Goal: Transaction & Acquisition: Purchase product/service

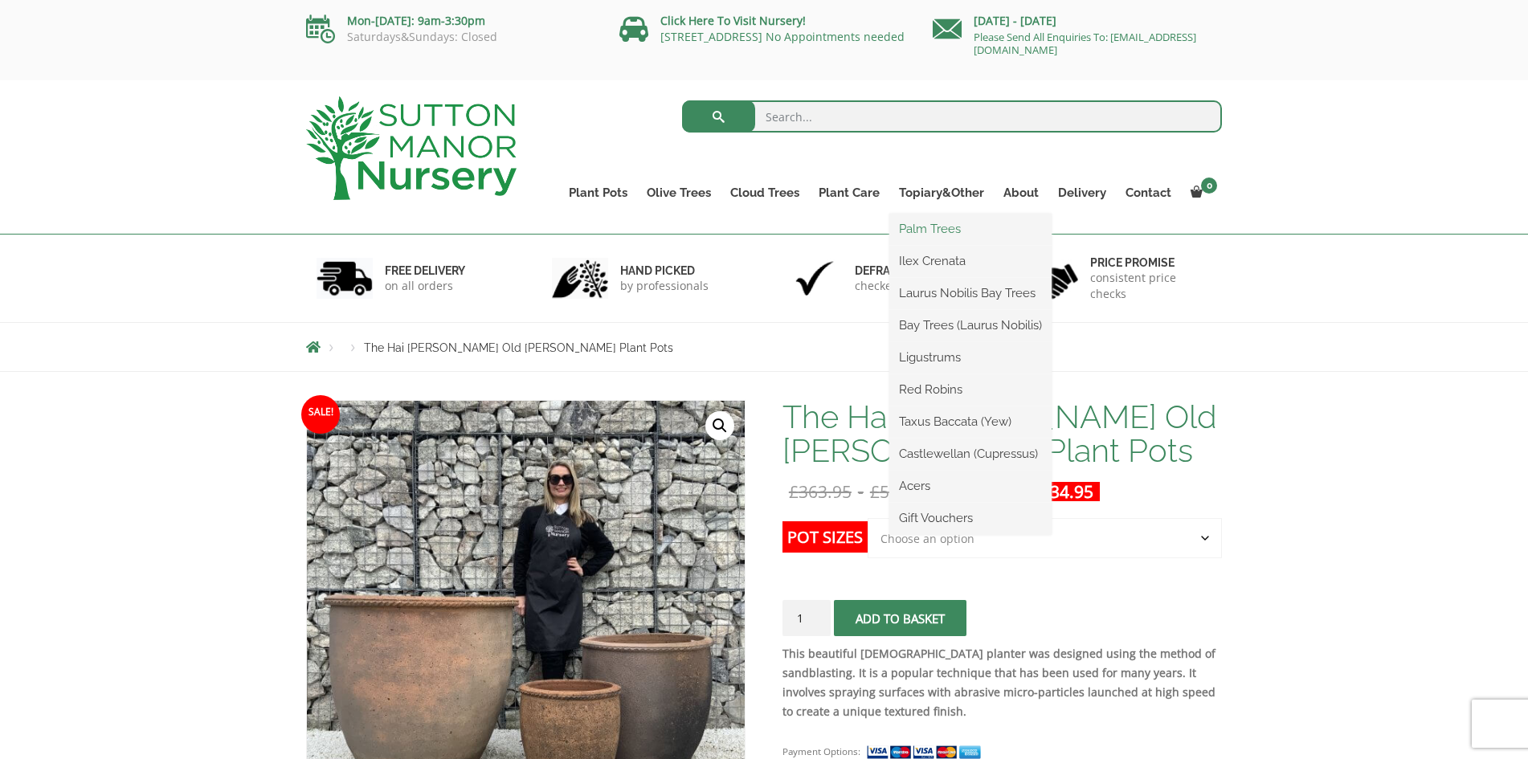
click at [920, 225] on link "Palm Trees" at bounding box center [970, 229] width 162 height 24
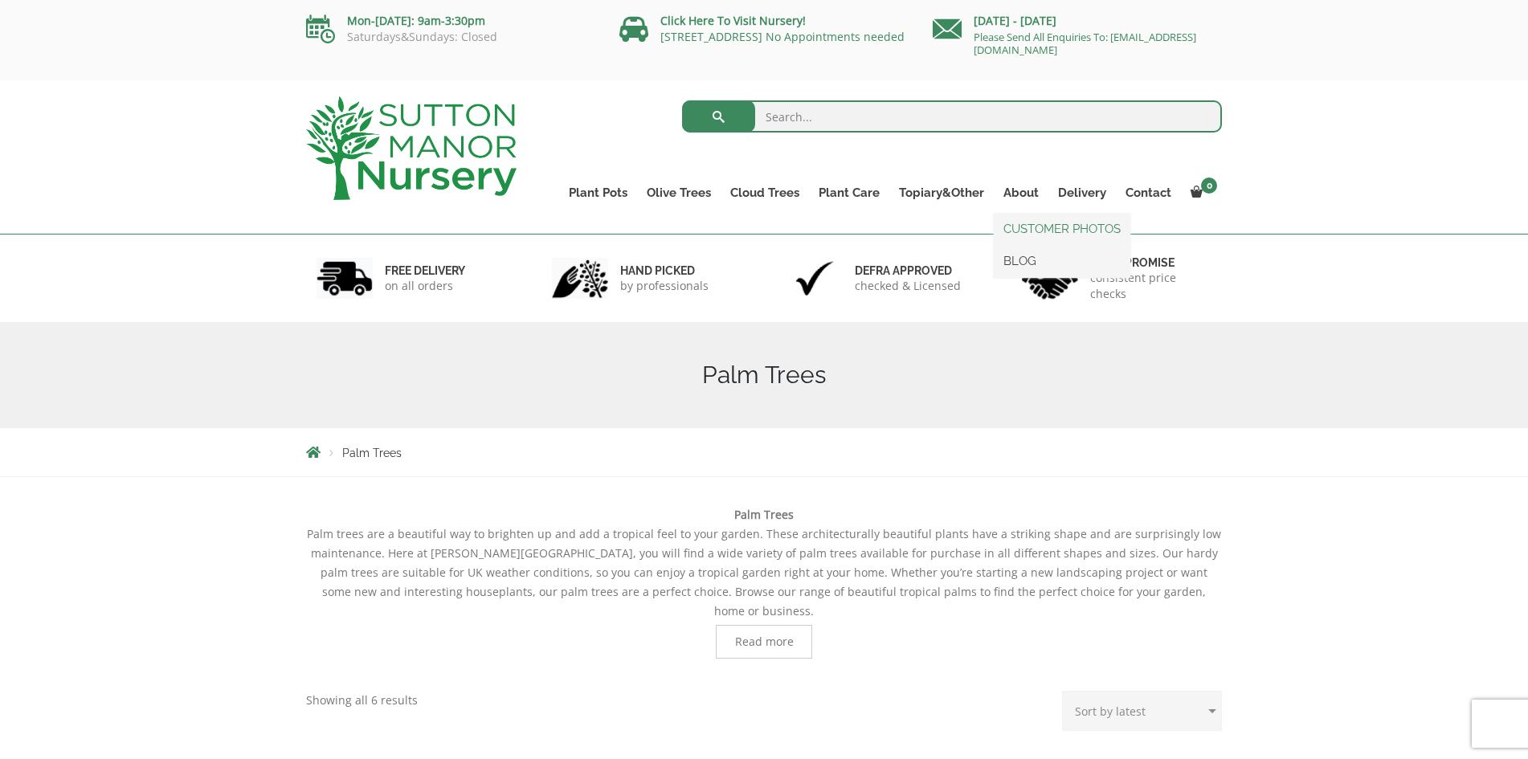
click at [1023, 226] on link "CUSTOMER PHOTOS" at bounding box center [1062, 229] width 137 height 24
click at [757, 291] on link "Ligustrum Pom Poms" at bounding box center [798, 293] width 156 height 24
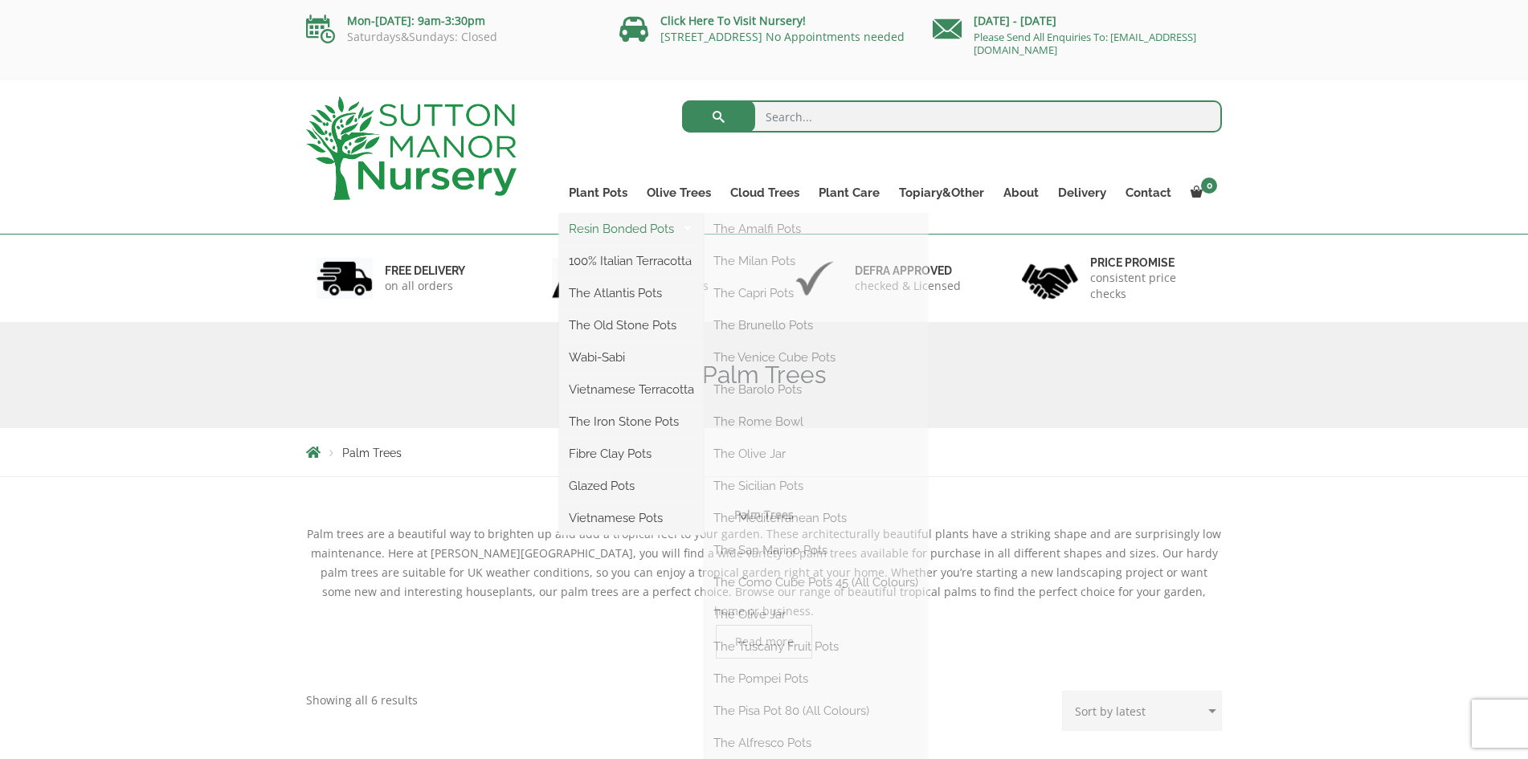
click at [614, 226] on link "Resin Bonded Pots" at bounding box center [631, 229] width 145 height 24
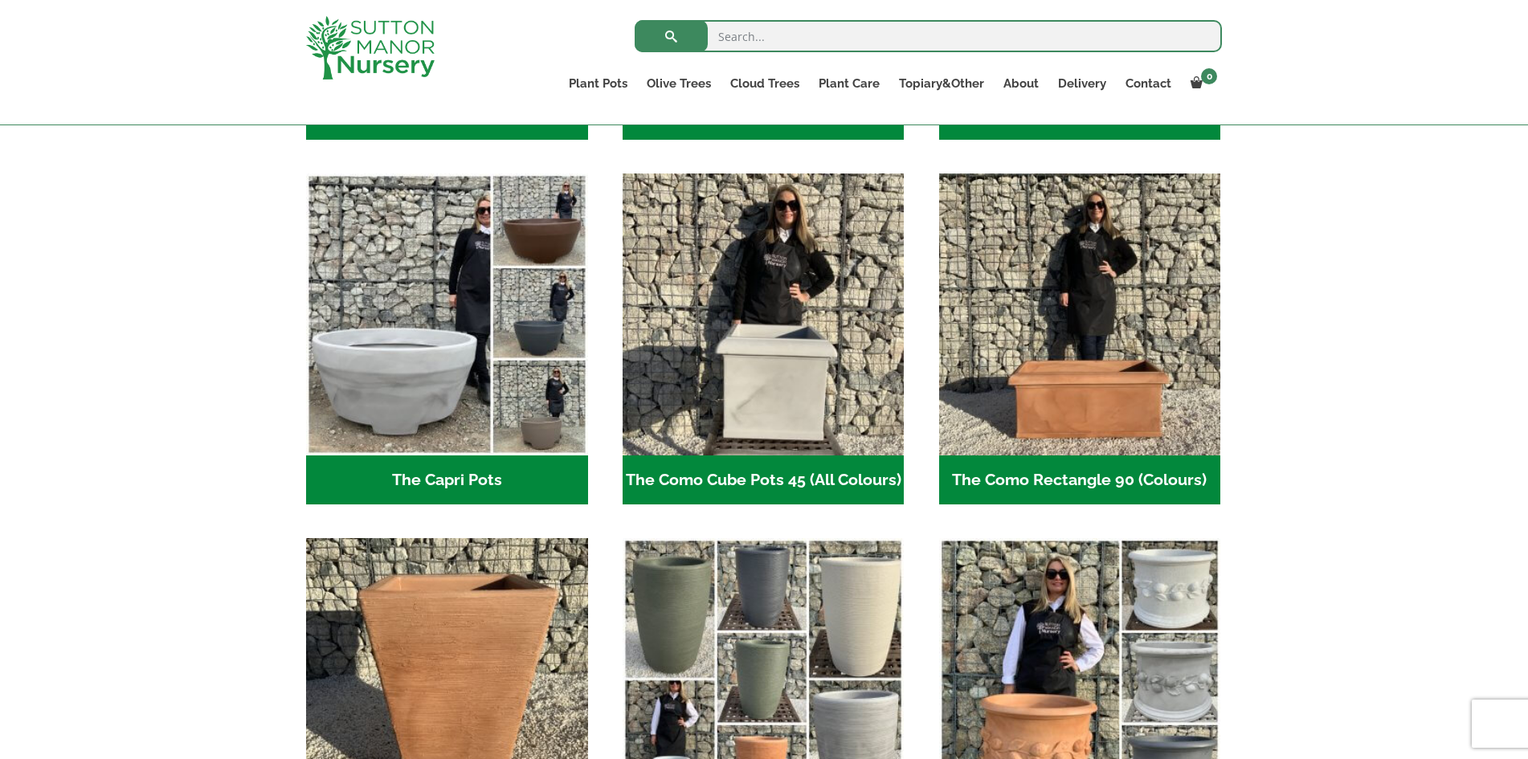
scroll to position [410, 0]
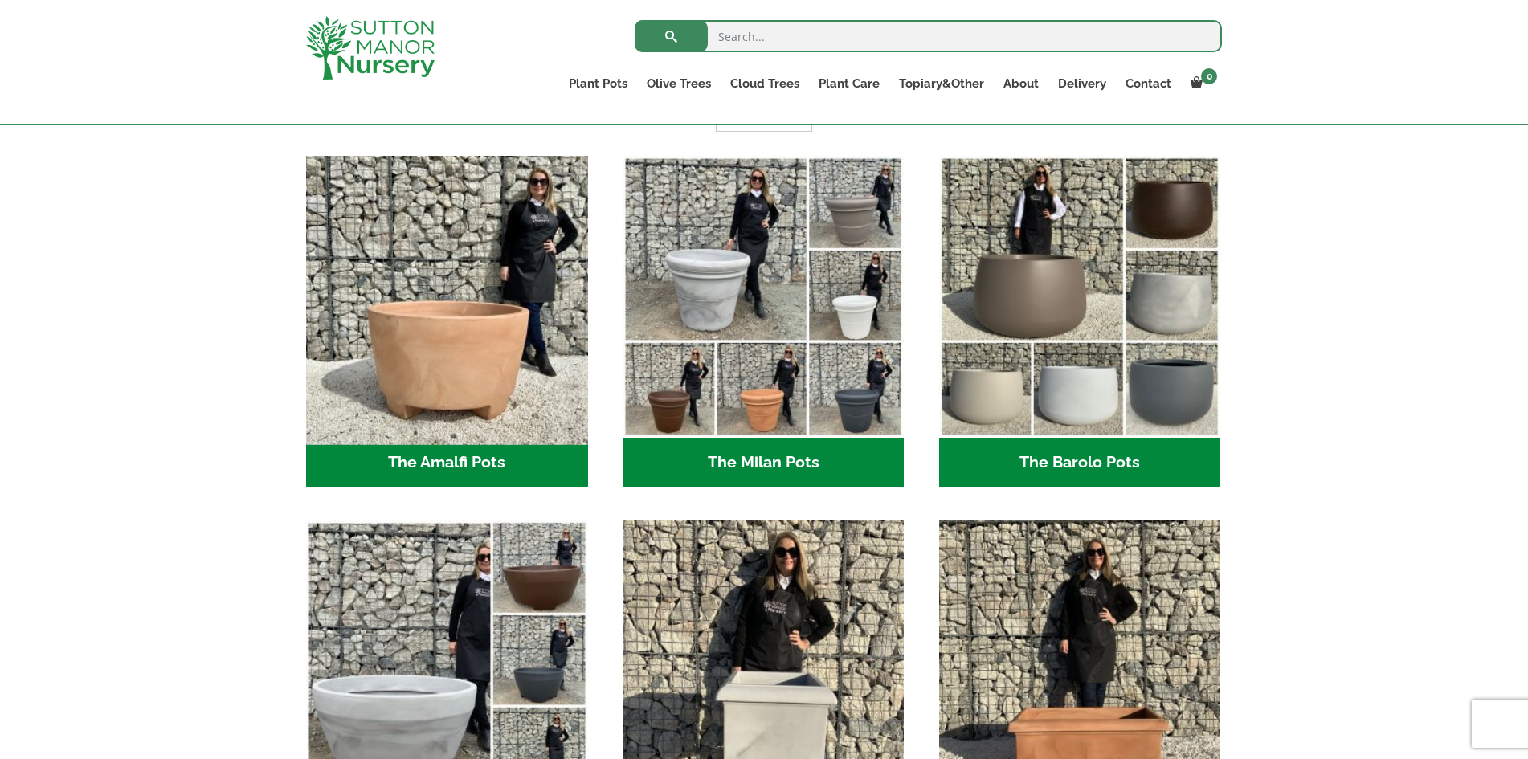
click at [440, 349] on img "Visit product category The Amalfi Pots" at bounding box center [447, 297] width 296 height 296
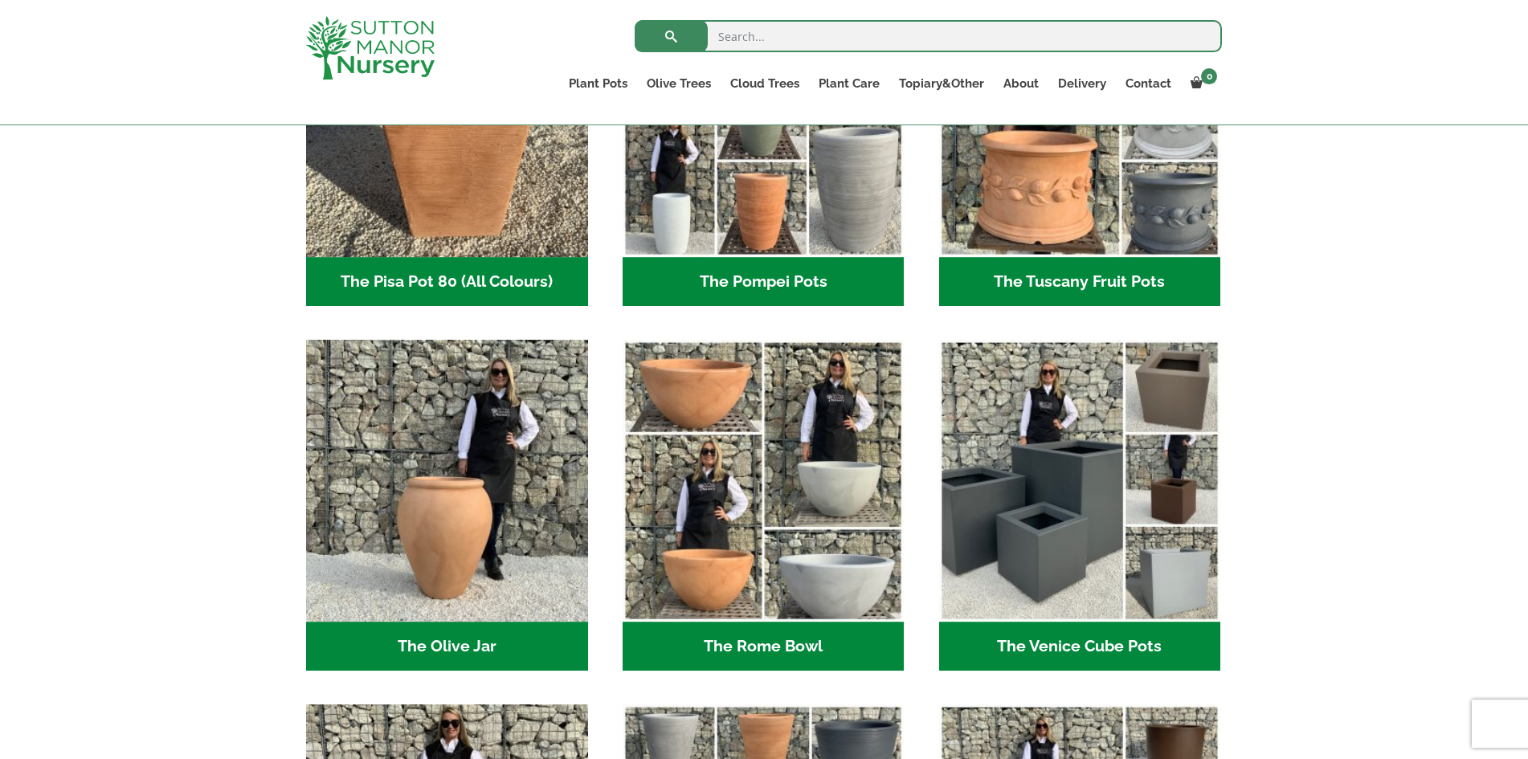
scroll to position [1393, 0]
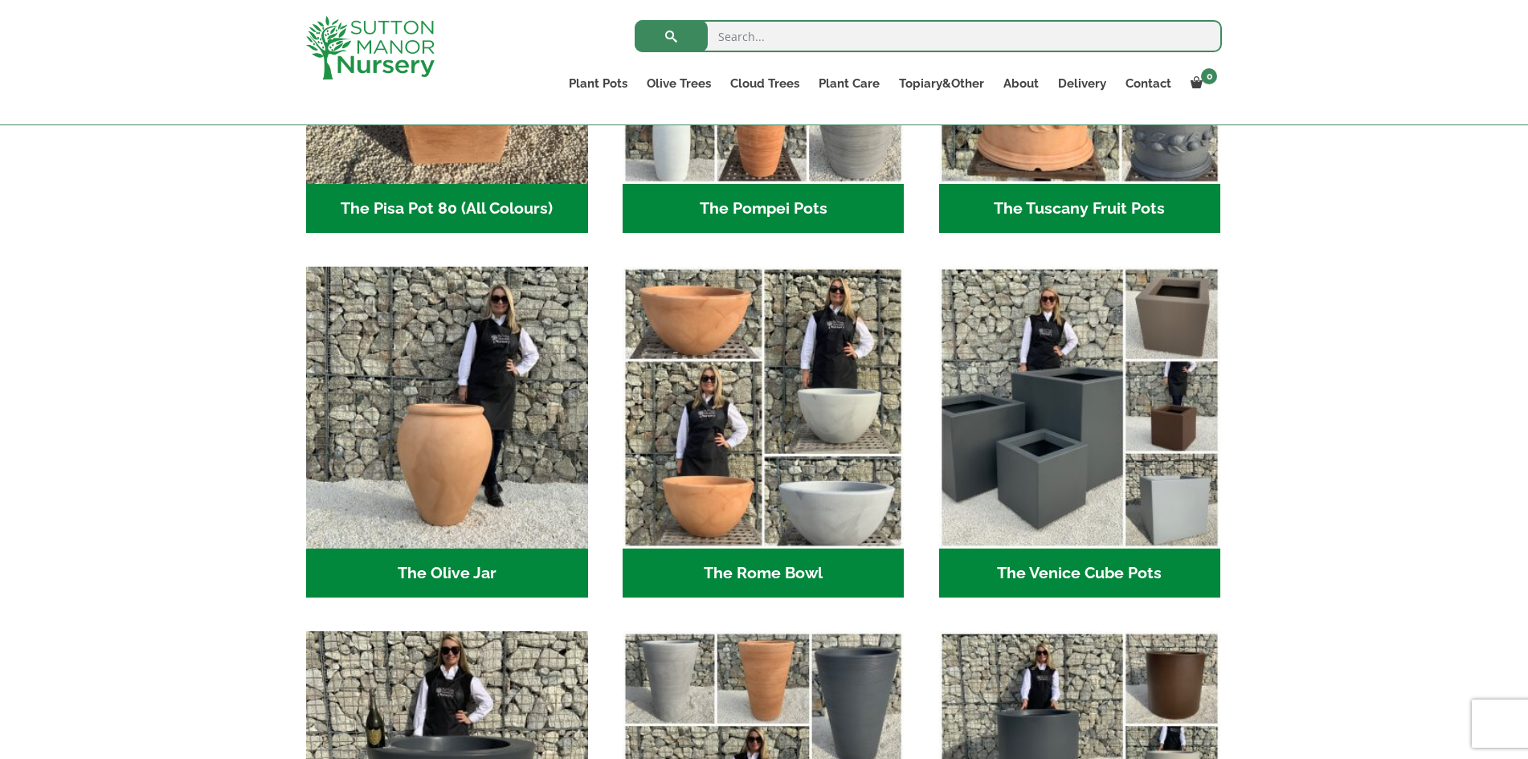
click at [447, 569] on h2 "The Olive Jar (3)" at bounding box center [447, 574] width 282 height 50
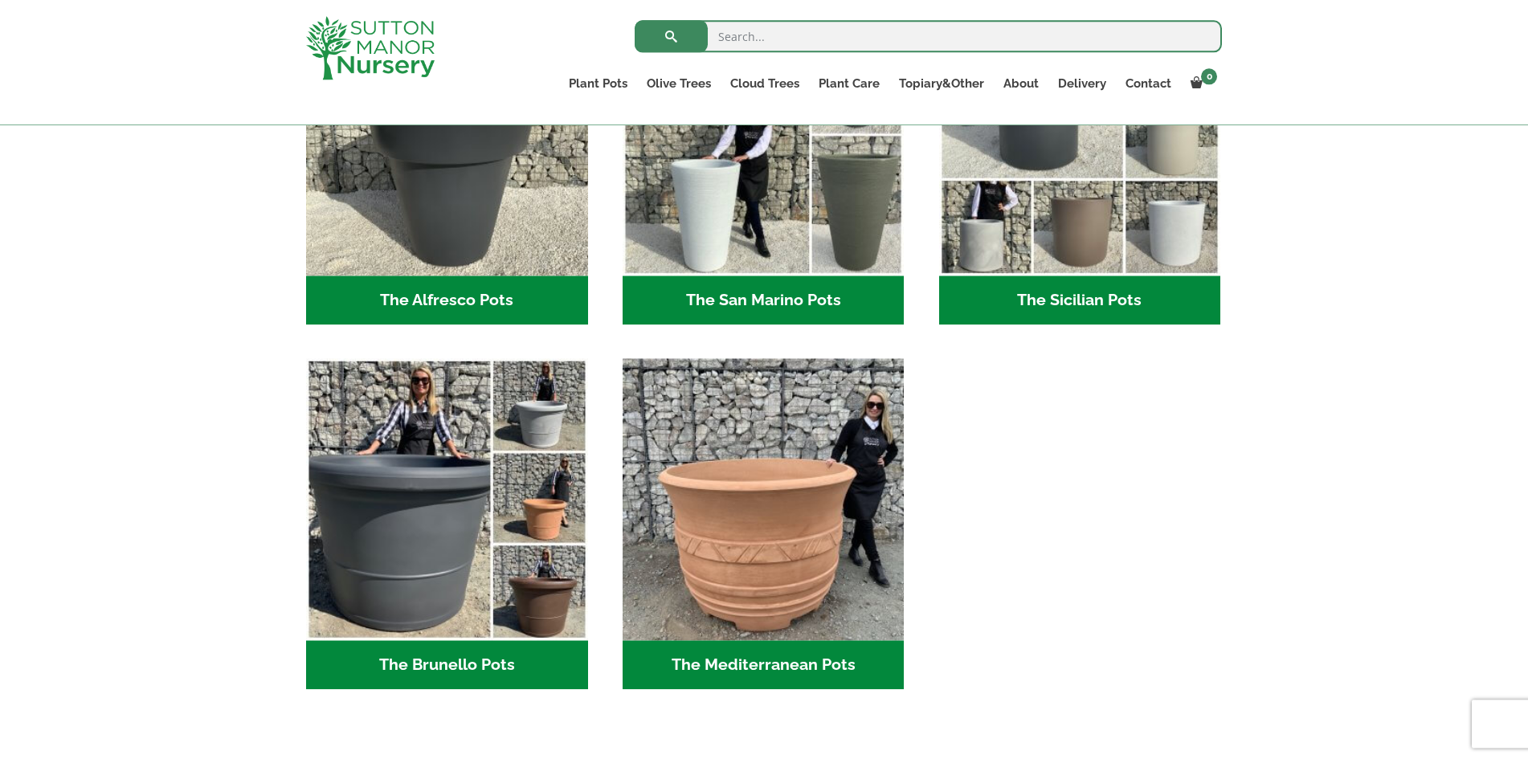
scroll to position [2130, 0]
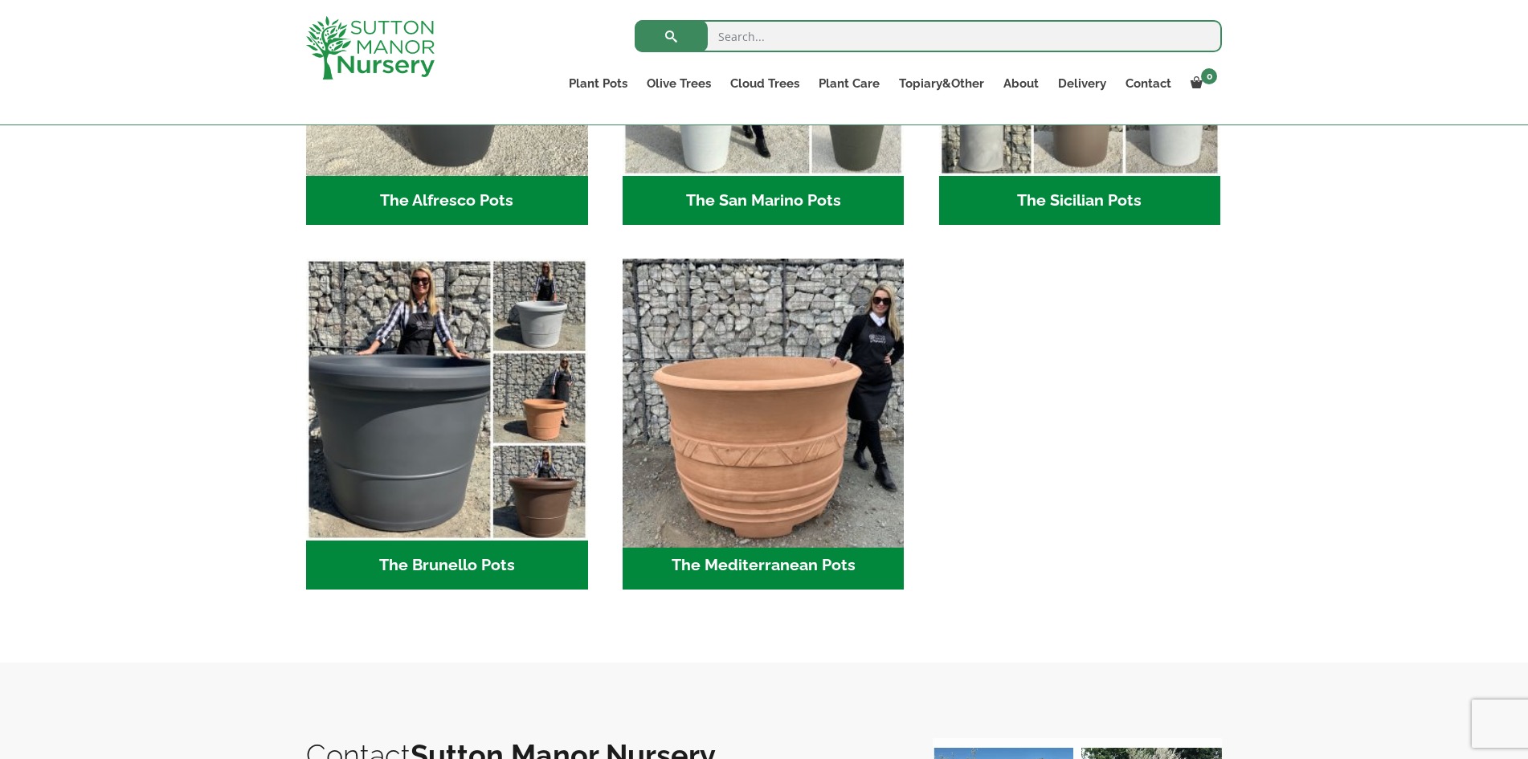
click at [754, 414] on img "Visit product category The Mediterranean Pots" at bounding box center [763, 400] width 296 height 296
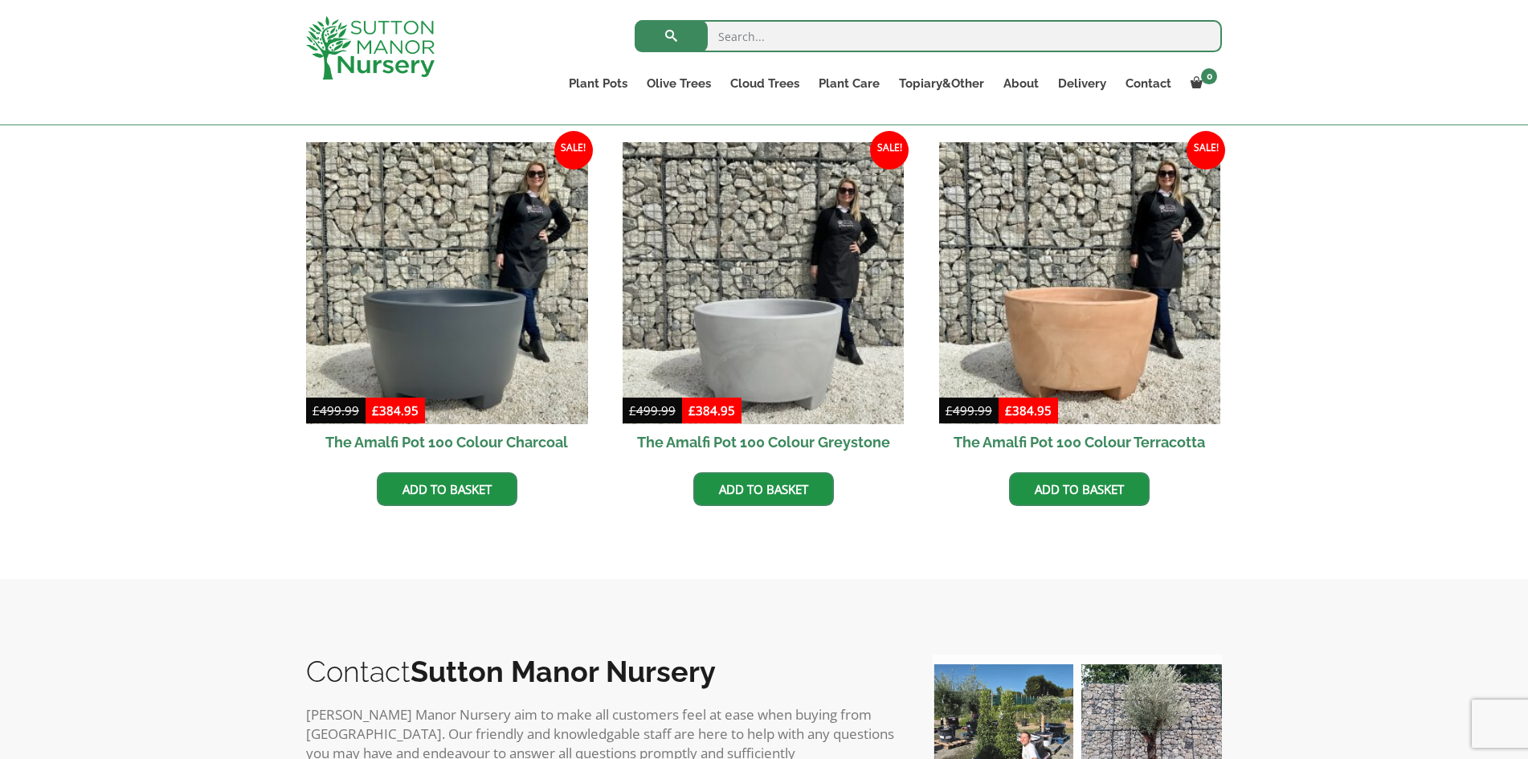
scroll to position [463, 0]
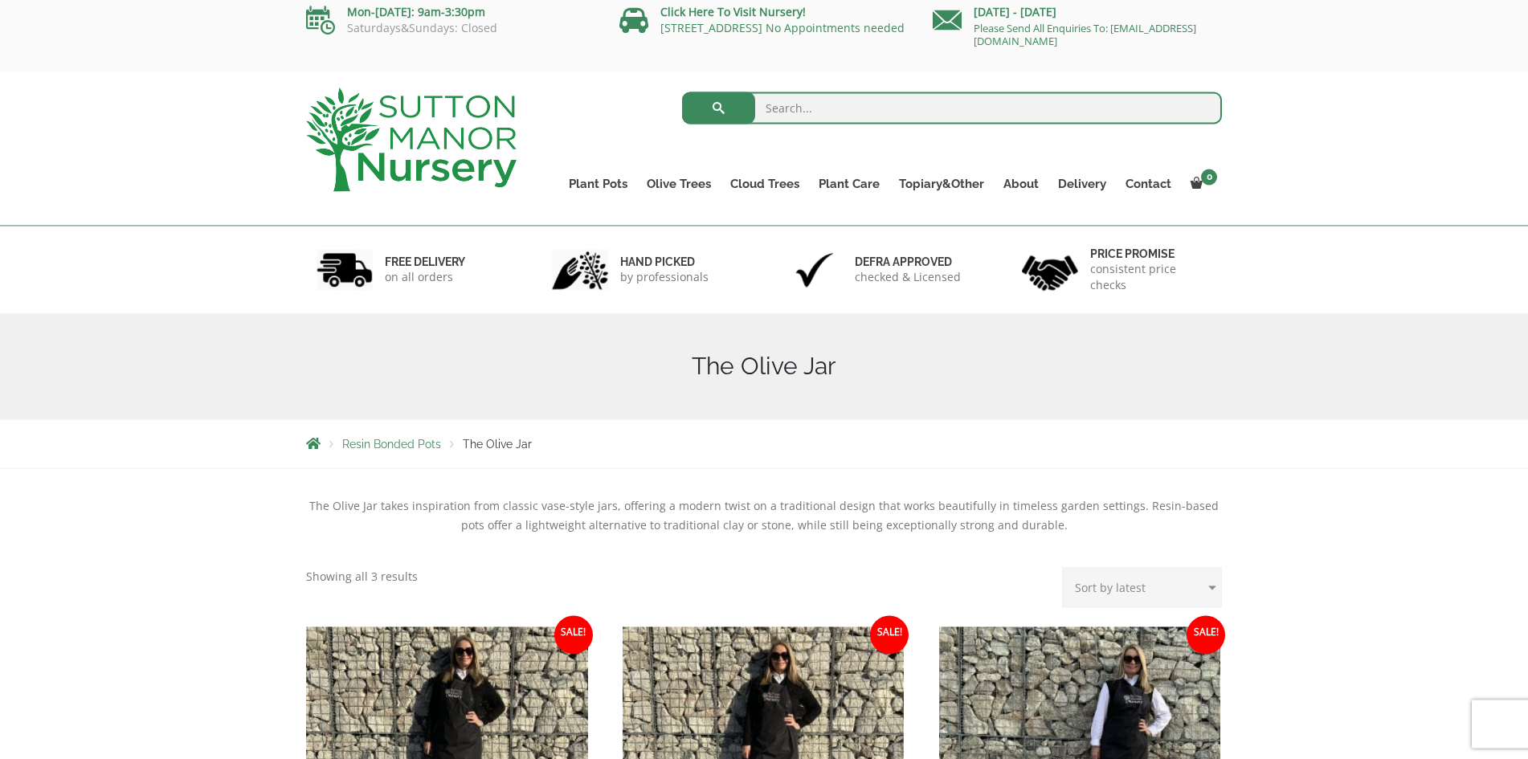
scroll to position [328, 0]
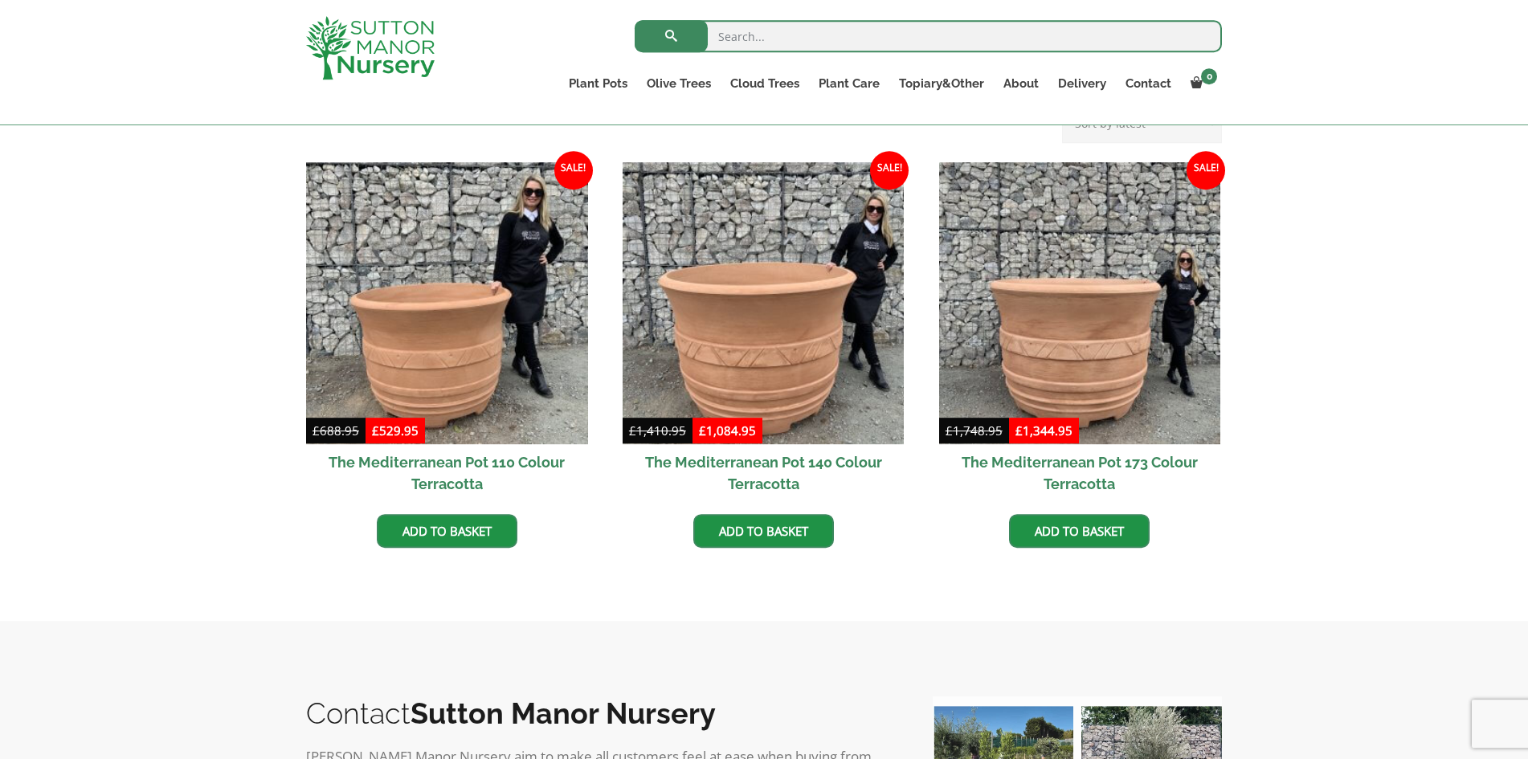
scroll to position [492, 0]
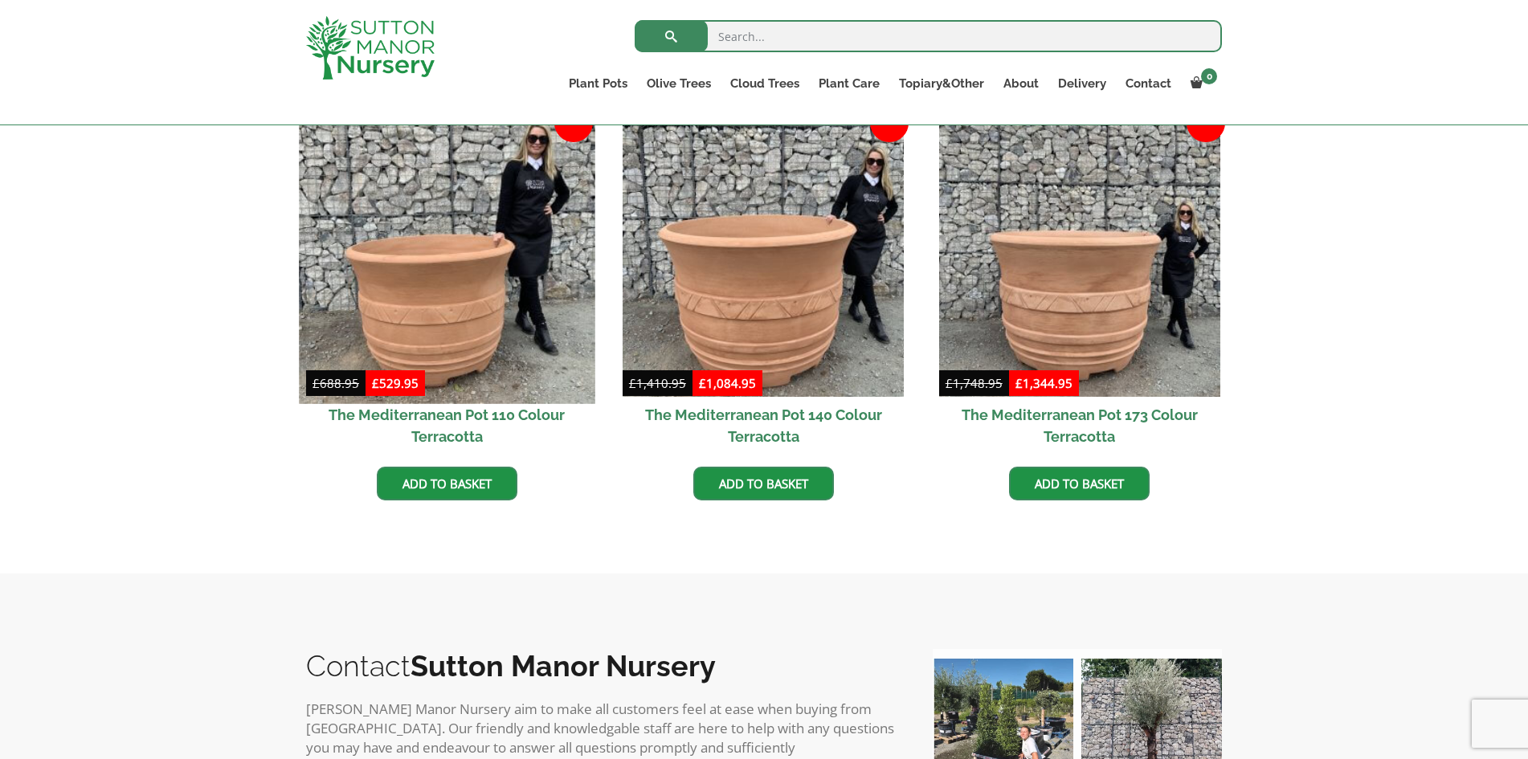
click at [425, 300] on img at bounding box center [447, 256] width 296 height 296
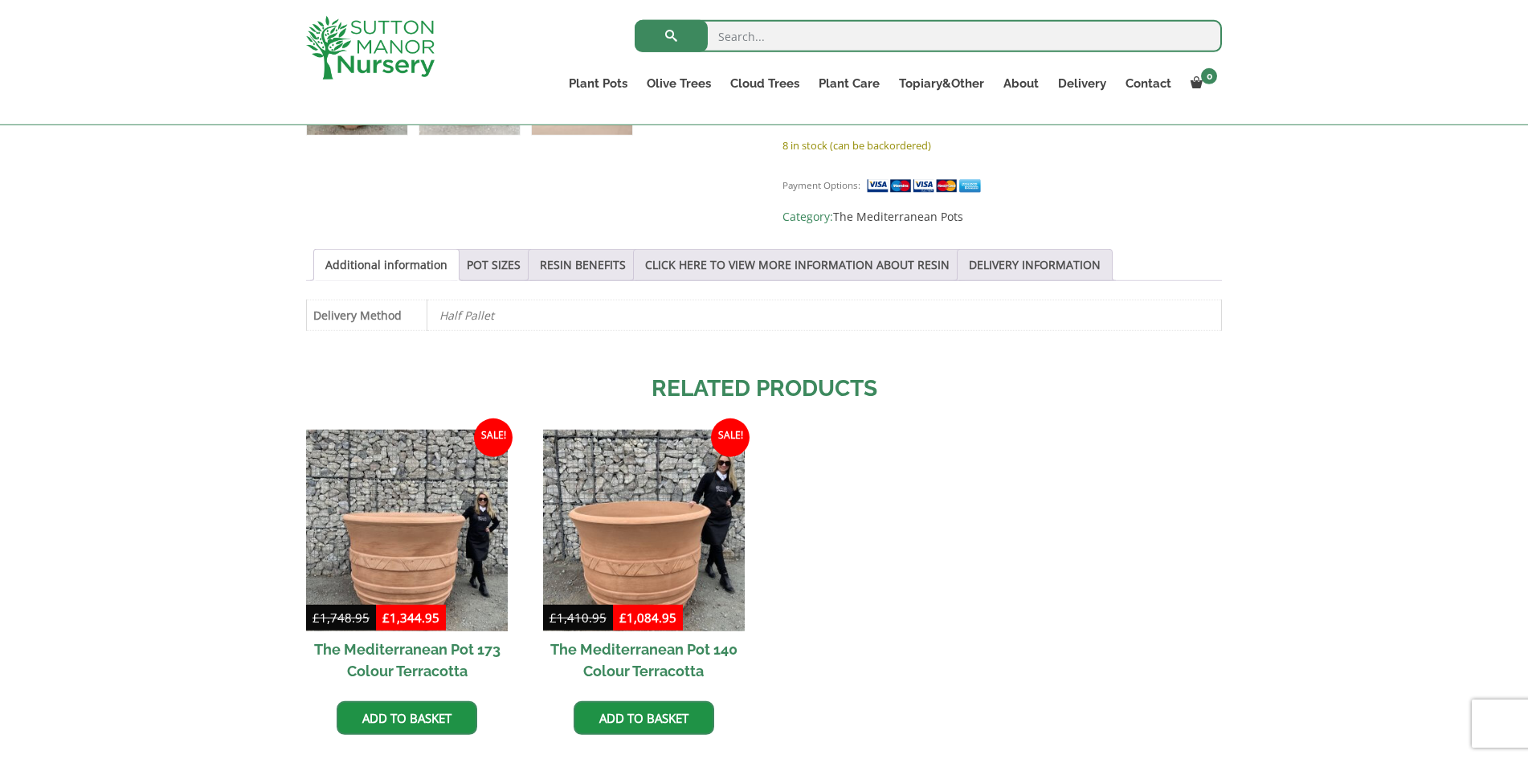
scroll to position [983, 0]
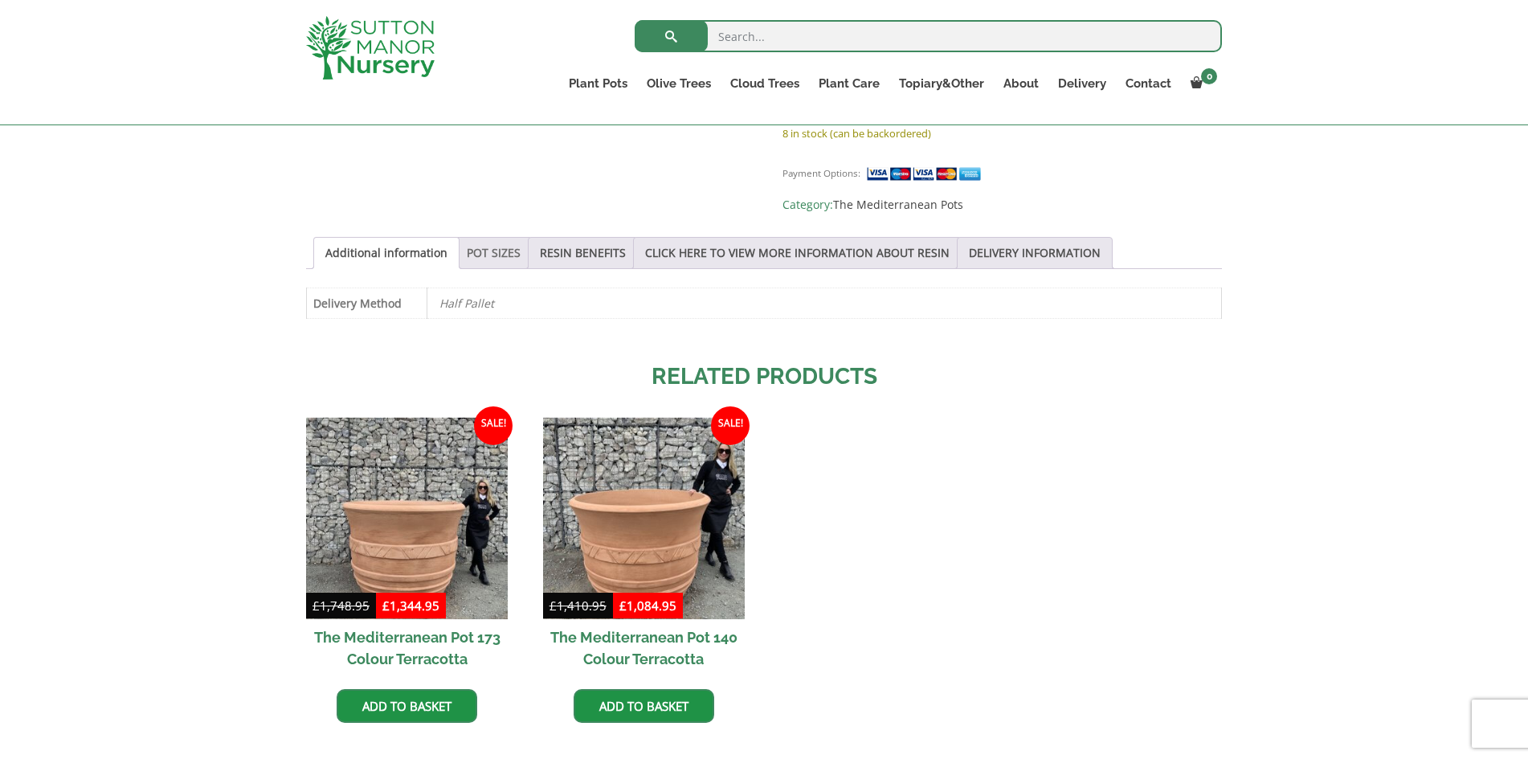
click at [493, 238] on link "POT SIZES" at bounding box center [494, 253] width 54 height 31
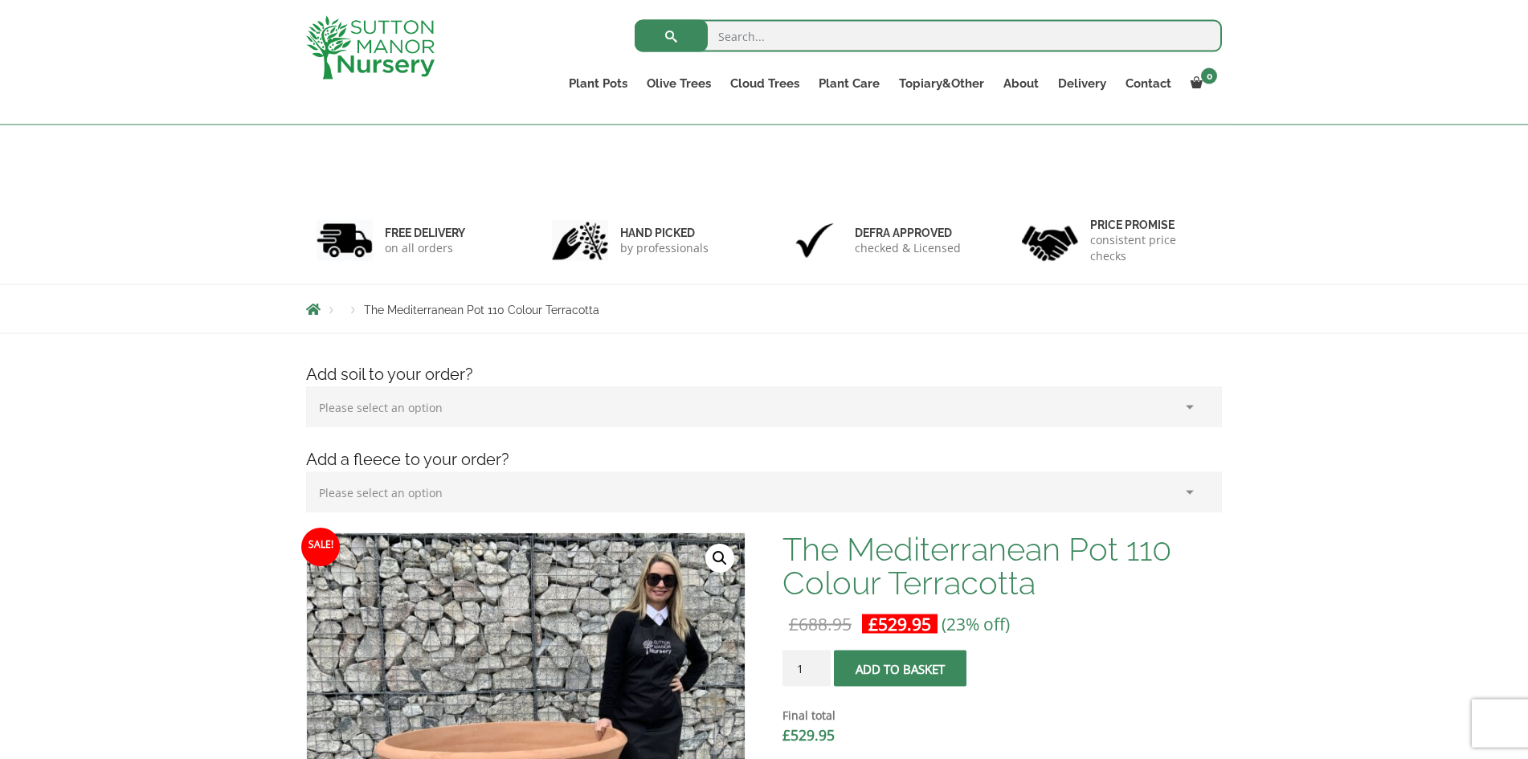
scroll to position [0, 0]
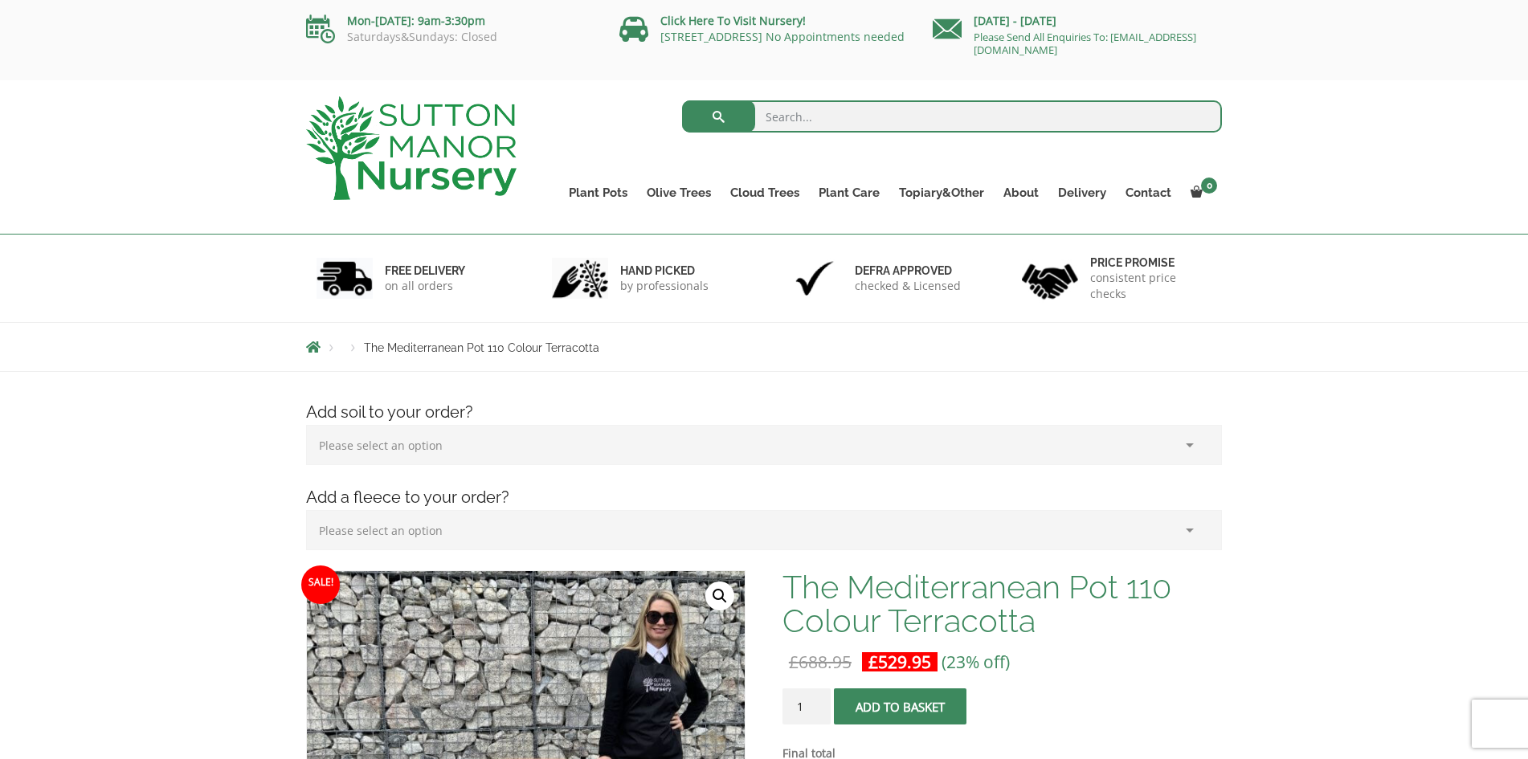
click at [306, 510] on select "Please select an option (x1) Horticultural Fleece (£24.95)" at bounding box center [764, 530] width 916 height 40
